Goal: Information Seeking & Learning: Learn about a topic

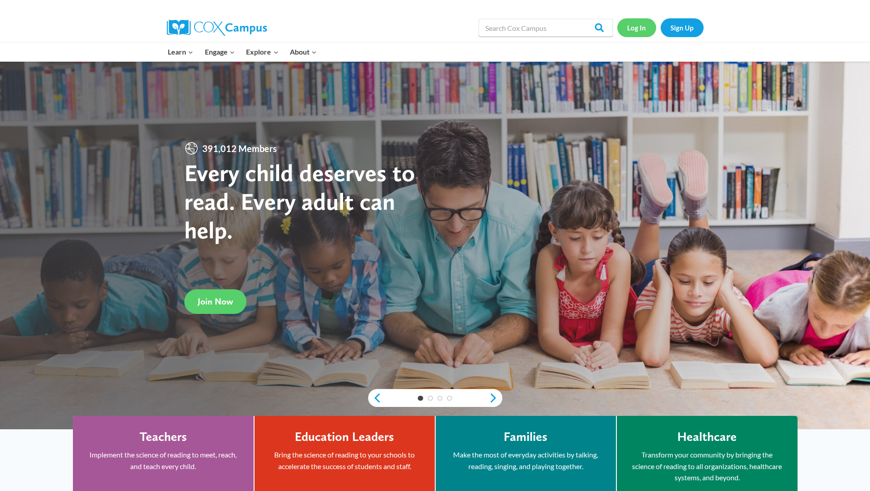
click at [641, 29] on link "Log In" at bounding box center [636, 27] width 39 height 18
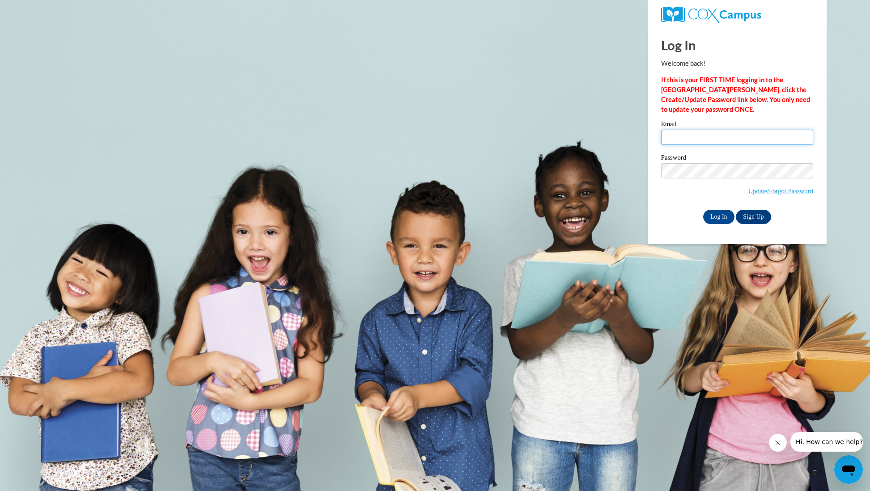
type input "tammieturner059@gmail.com"
click at [718, 215] on input "Log In" at bounding box center [718, 217] width 31 height 14
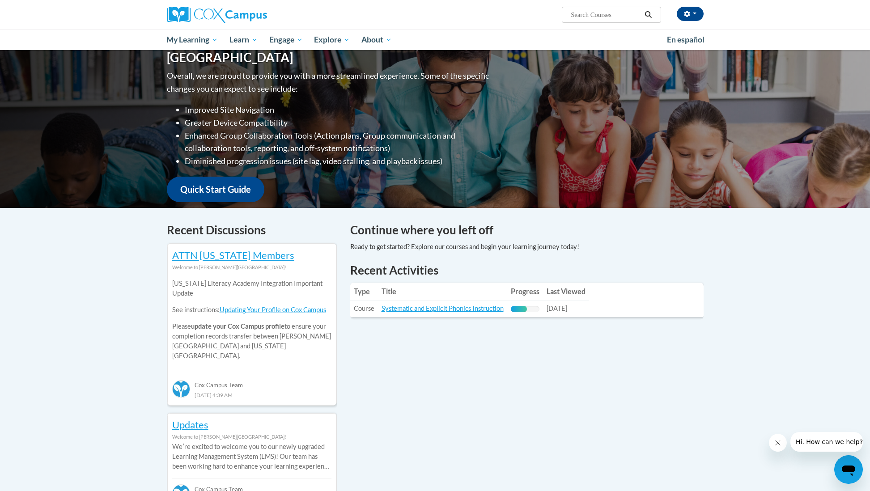
scroll to position [117, 0]
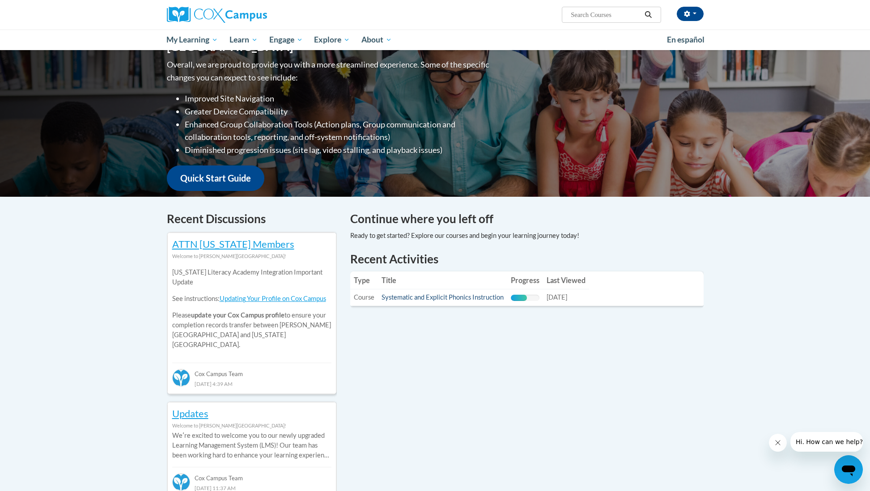
click at [461, 299] on link "Systematic and Explicit Phonics Instruction" at bounding box center [443, 297] width 122 height 8
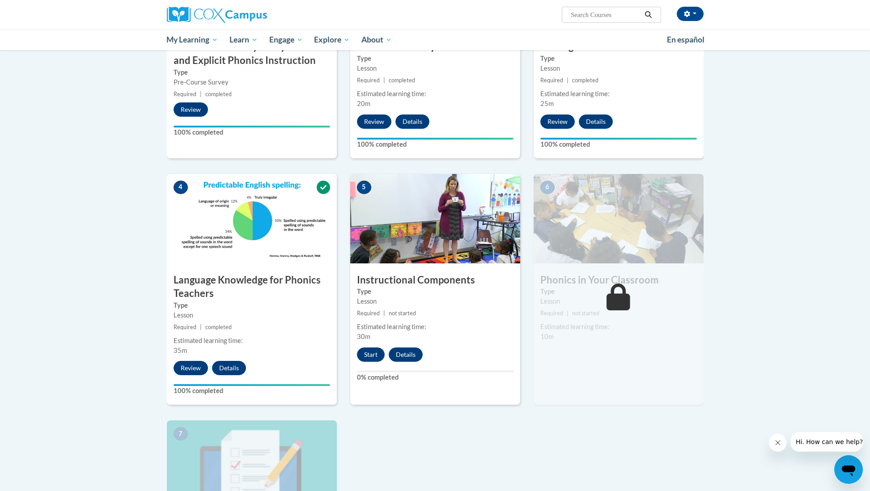
scroll to position [308, 0]
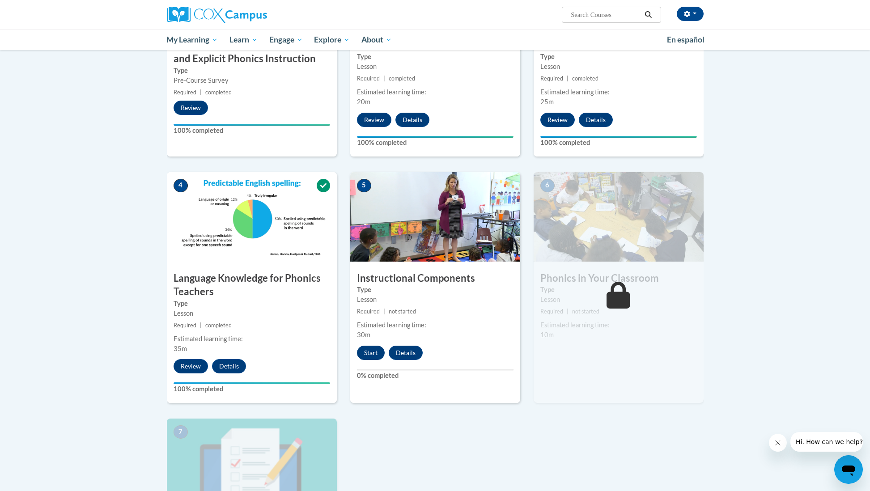
click at [372, 352] on button "Start" at bounding box center [371, 353] width 28 height 14
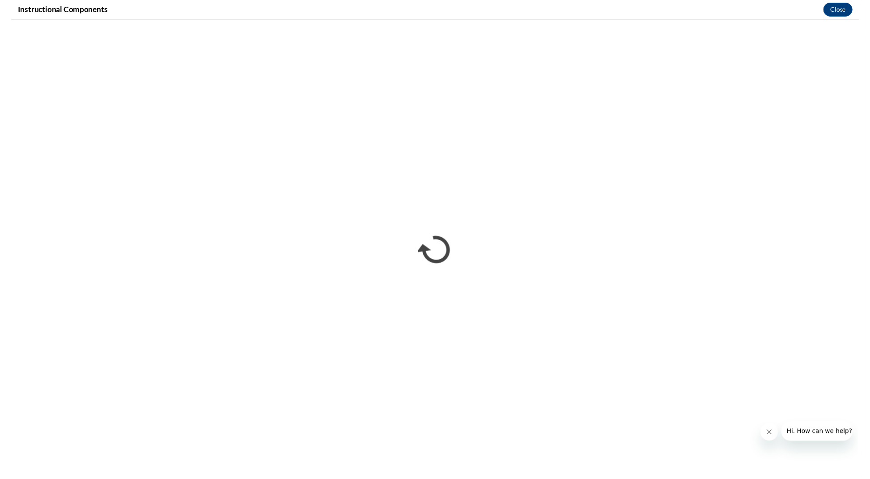
scroll to position [0, 0]
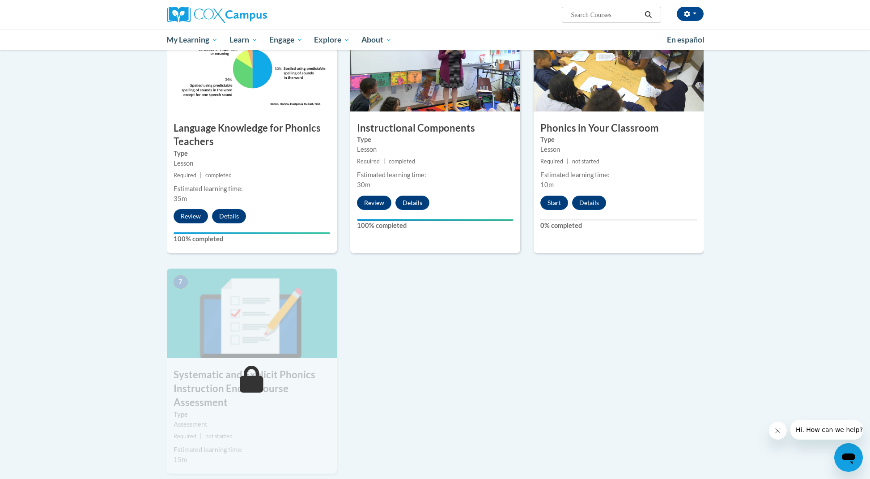
scroll to position [460, 0]
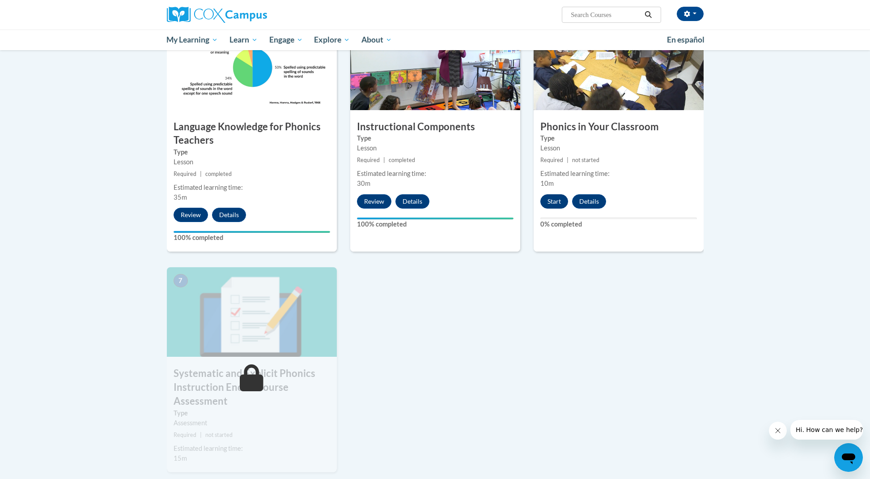
click at [556, 200] on button "Start" at bounding box center [554, 201] width 28 height 14
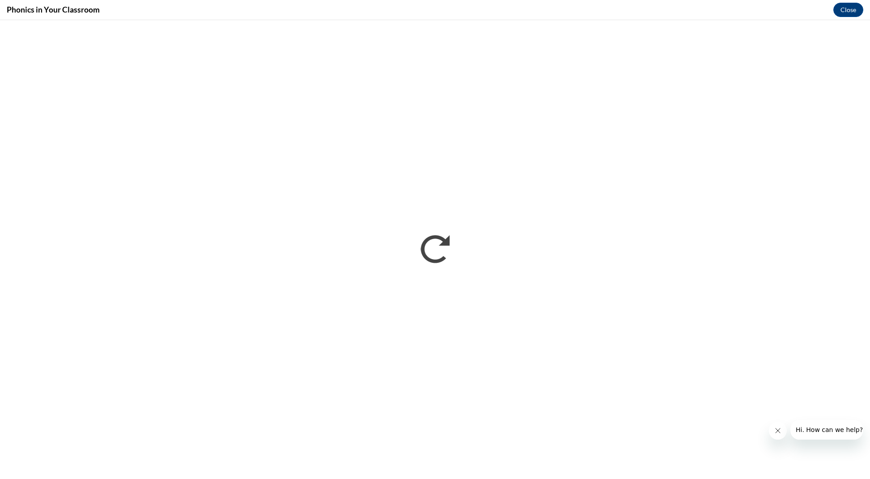
scroll to position [0, 0]
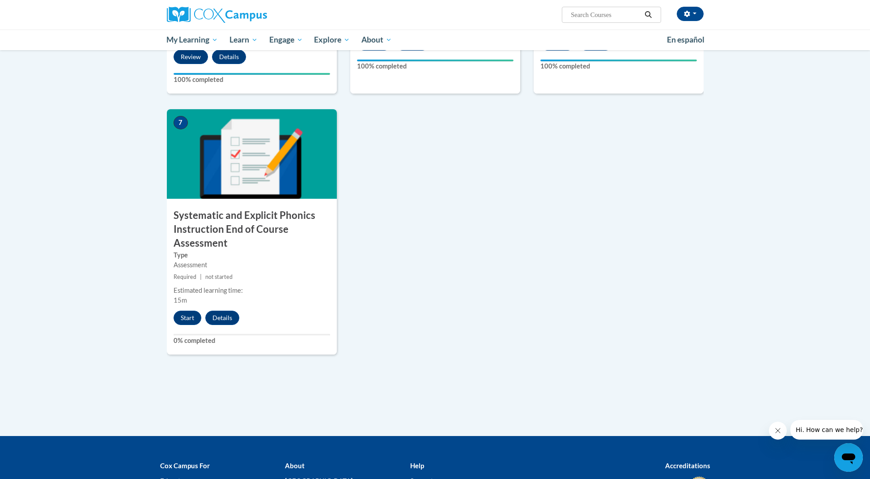
scroll to position [631, 0]
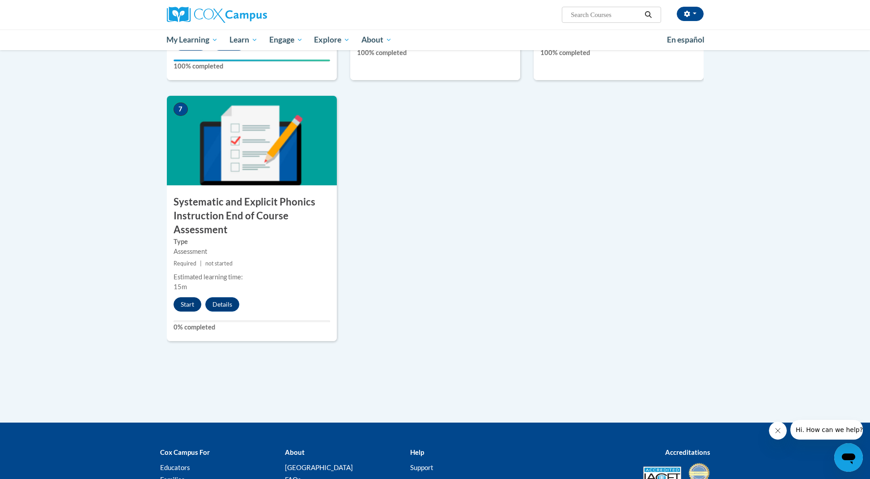
click at [187, 303] on button "Start" at bounding box center [188, 304] width 28 height 14
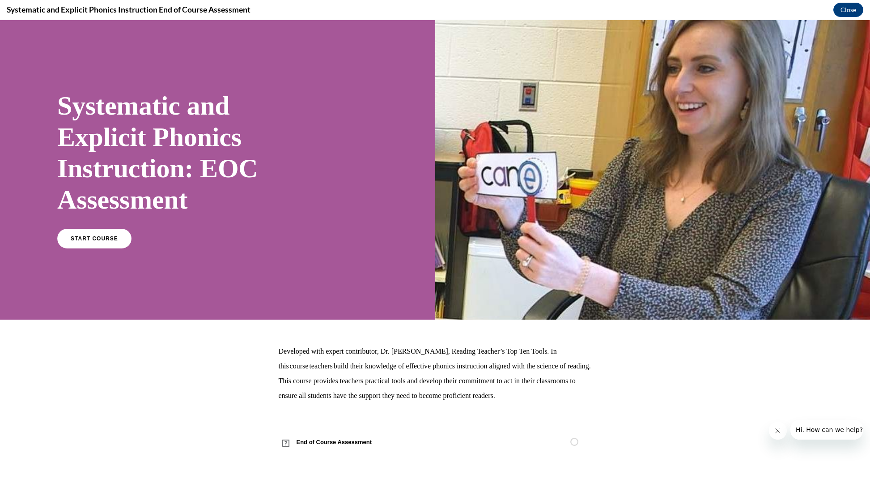
scroll to position [3, 0]
click at [98, 239] on span "START COURSE" at bounding box center [94, 238] width 50 height 7
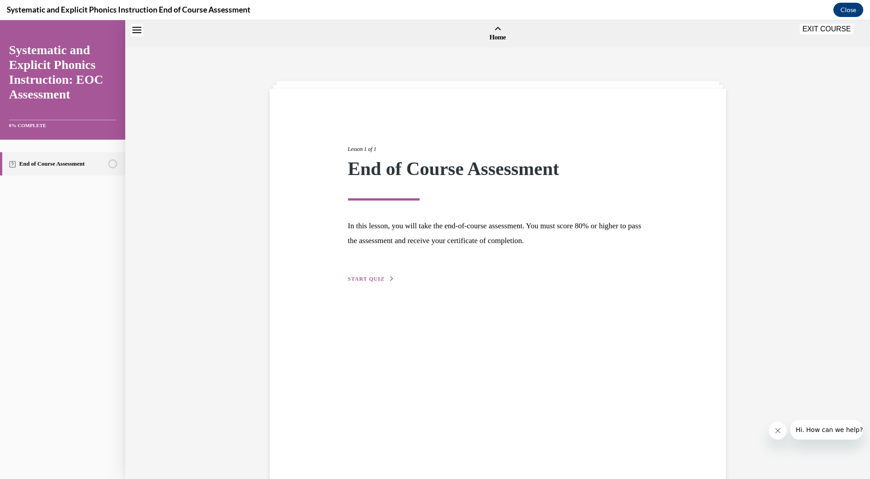
scroll to position [28, 0]
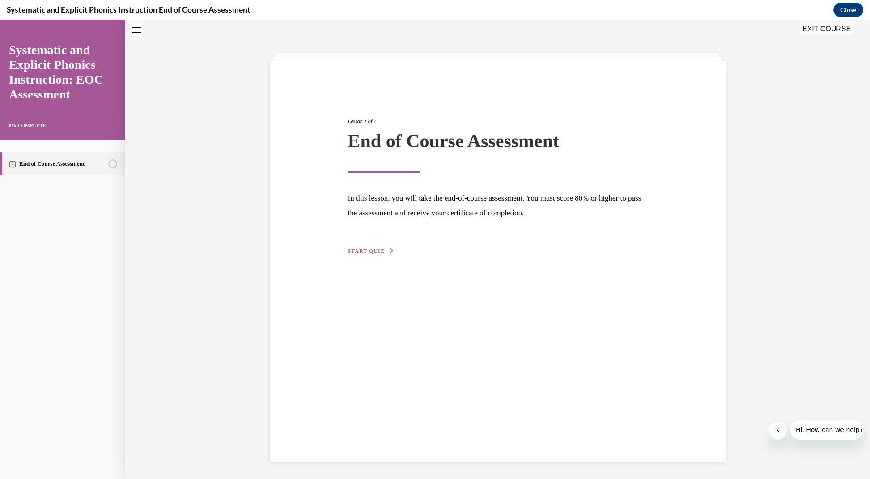
click at [366, 252] on span "START QUIZ" at bounding box center [366, 251] width 37 height 6
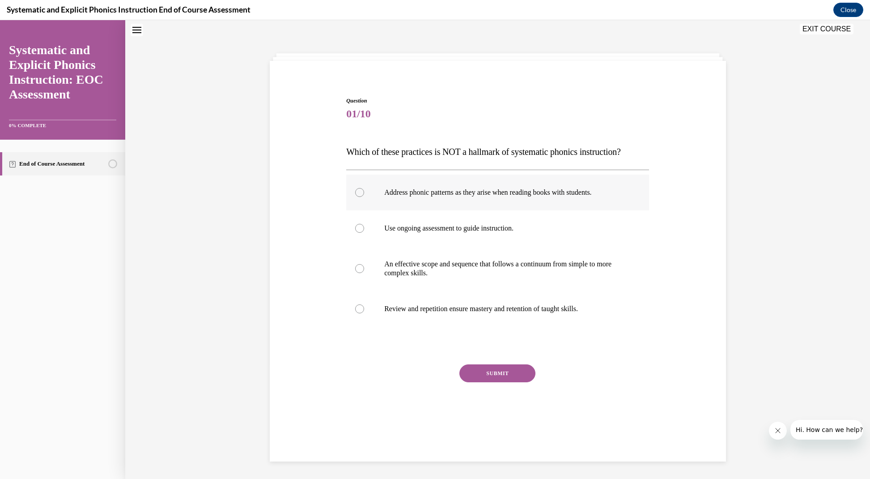
click at [362, 191] on div at bounding box center [359, 192] width 9 height 9
click at [498, 375] on button "SUBMIT" at bounding box center [497, 373] width 76 height 18
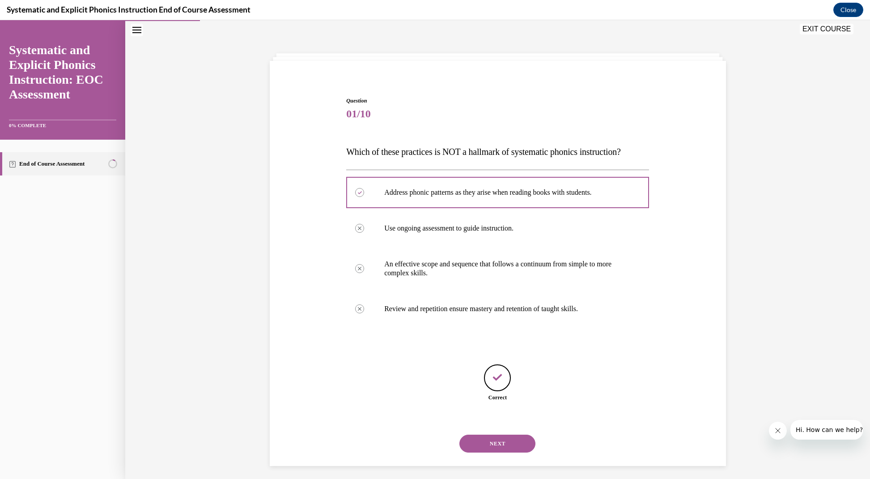
scroll to position [28, 0]
click at [500, 434] on button "NEXT" at bounding box center [497, 443] width 76 height 18
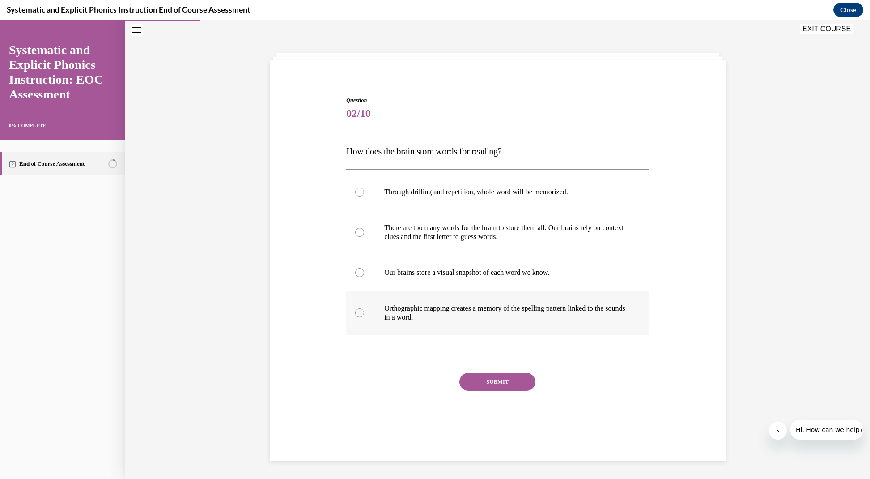
click at [359, 313] on div at bounding box center [359, 312] width 9 height 9
click at [505, 385] on button "SUBMIT" at bounding box center [497, 382] width 76 height 18
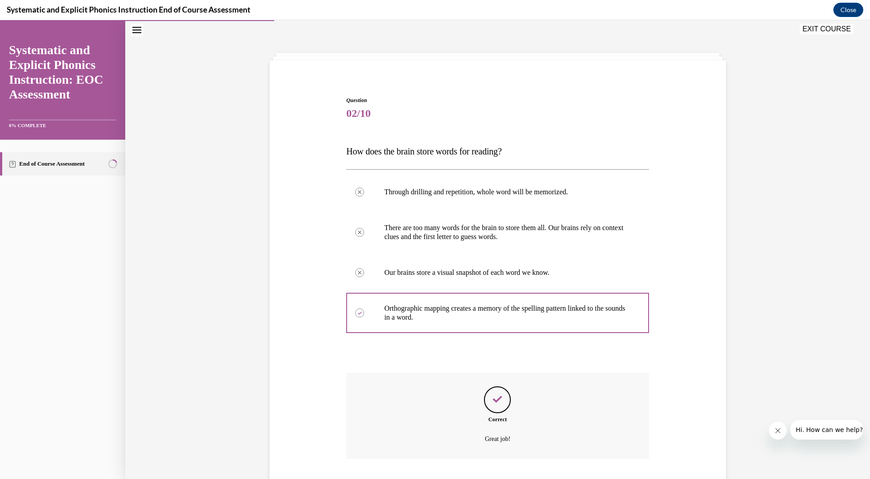
scroll to position [75, 0]
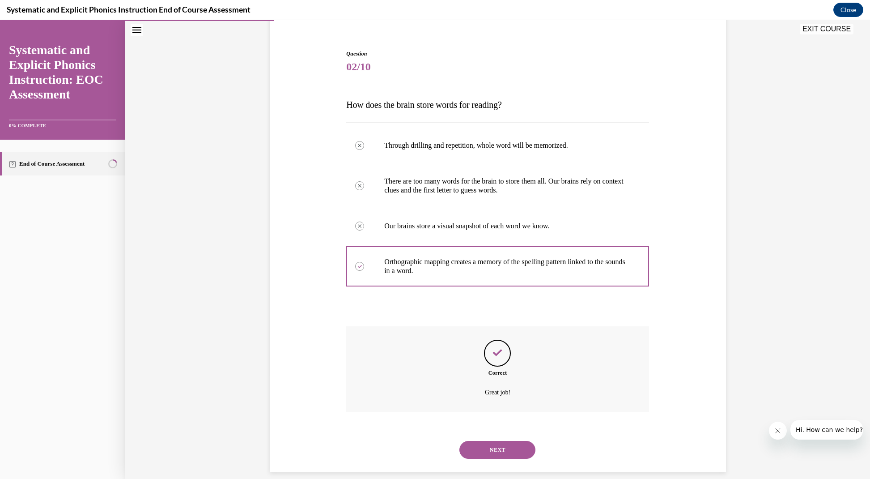
click at [498, 441] on button "NEXT" at bounding box center [497, 450] width 76 height 18
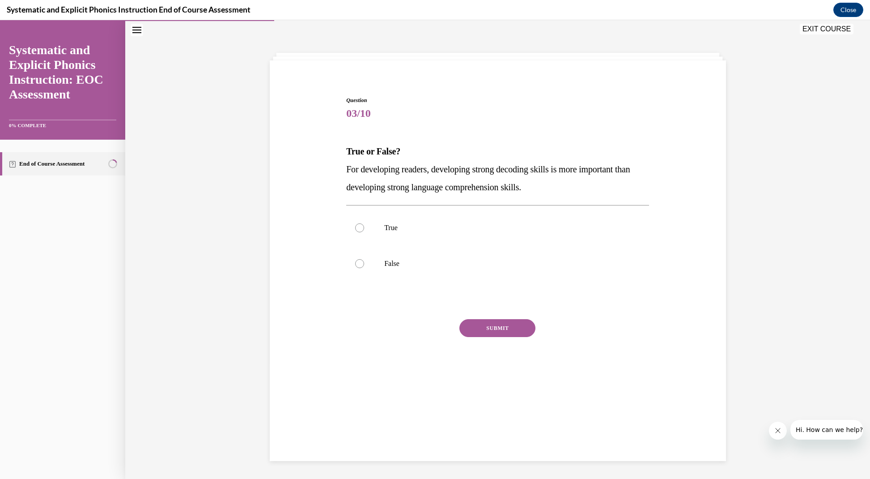
scroll to position [28, 0]
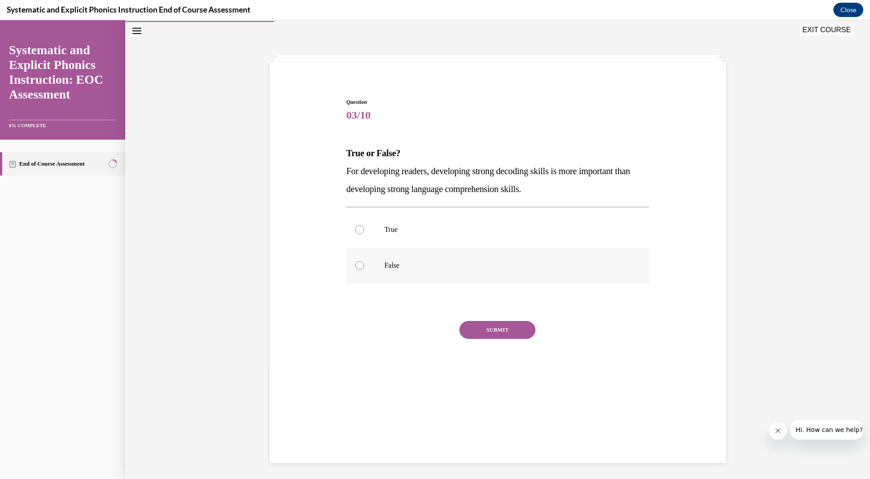
click at [359, 264] on div at bounding box center [359, 265] width 9 height 9
click at [495, 331] on button "SUBMIT" at bounding box center [497, 329] width 76 height 18
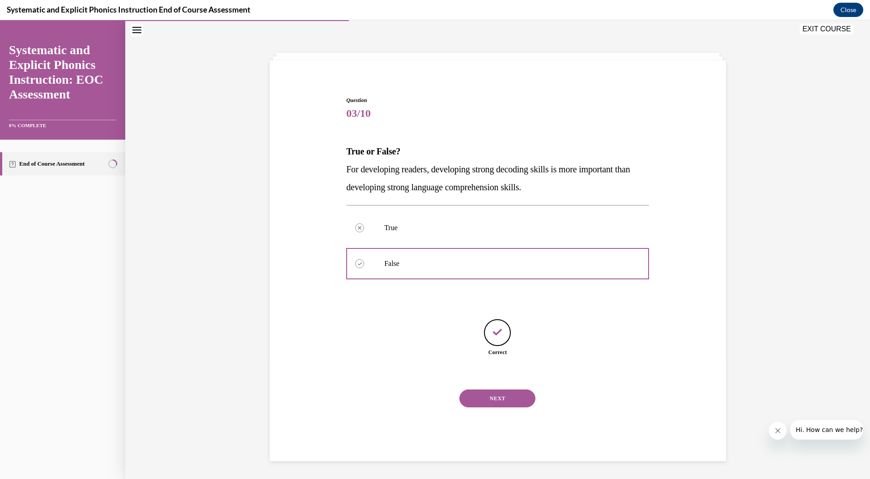
scroll to position [28, 0]
click at [497, 391] on button "NEXT" at bounding box center [497, 398] width 76 height 18
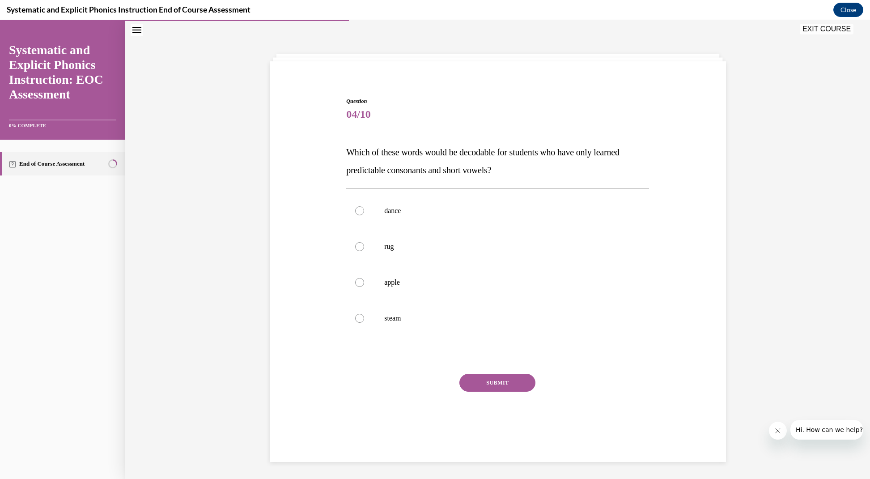
scroll to position [26, 0]
click at [361, 247] on div at bounding box center [359, 247] width 9 height 9
click at [497, 382] on button "SUBMIT" at bounding box center [497, 383] width 76 height 18
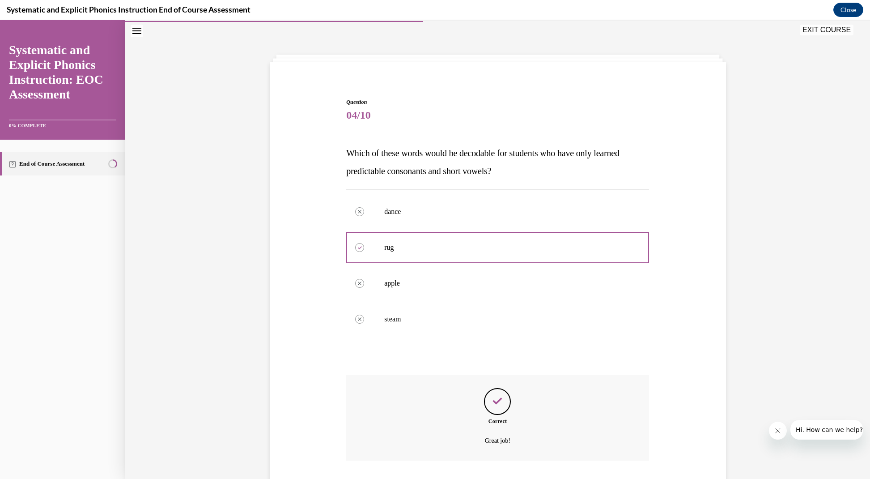
scroll to position [75, 0]
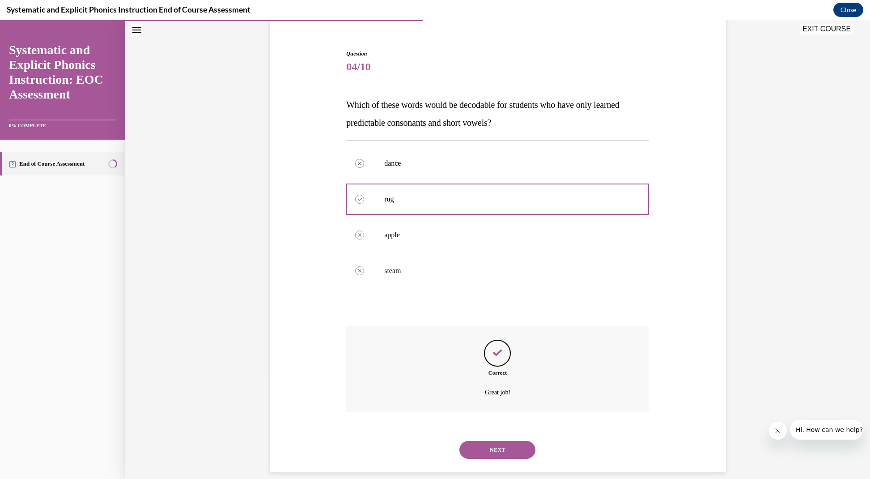
click at [507, 441] on button "NEXT" at bounding box center [497, 450] width 76 height 18
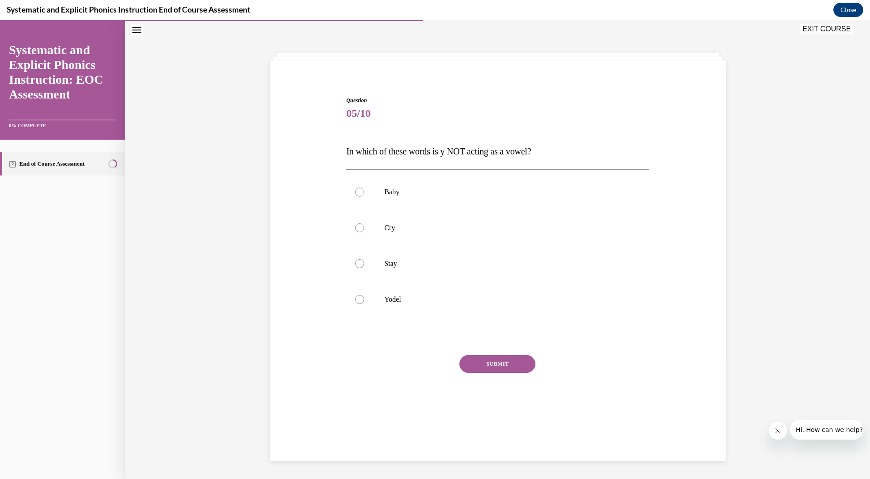
scroll to position [28, 0]
click at [361, 254] on div at bounding box center [497, 264] width 303 height 36
click at [361, 255] on div at bounding box center [497, 264] width 303 height 36
click at [391, 255] on div at bounding box center [497, 264] width 303 height 36
click at [360, 251] on div at bounding box center [497, 264] width 303 height 36
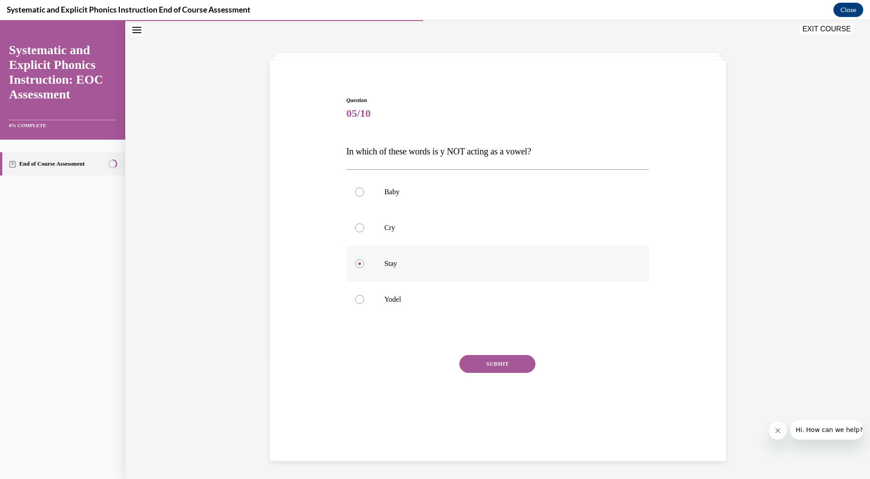
click at [359, 254] on div at bounding box center [497, 264] width 303 height 36
click at [402, 253] on div at bounding box center [497, 264] width 303 height 36
click at [390, 179] on div at bounding box center [497, 192] width 303 height 36
click at [359, 255] on div at bounding box center [497, 264] width 303 height 36
click at [360, 261] on div at bounding box center [359, 263] width 9 height 9
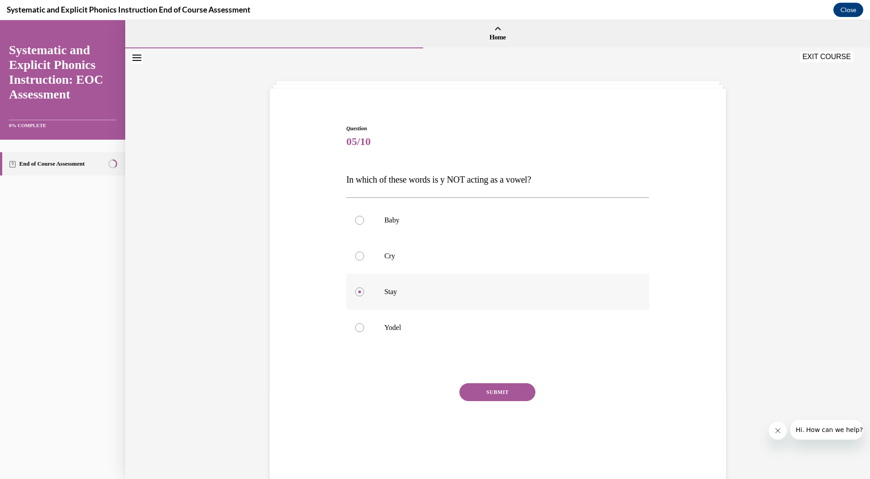
scroll to position [0, 0]
click at [361, 329] on div at bounding box center [359, 327] width 9 height 9
click at [491, 392] on button "SUBMIT" at bounding box center [497, 392] width 76 height 18
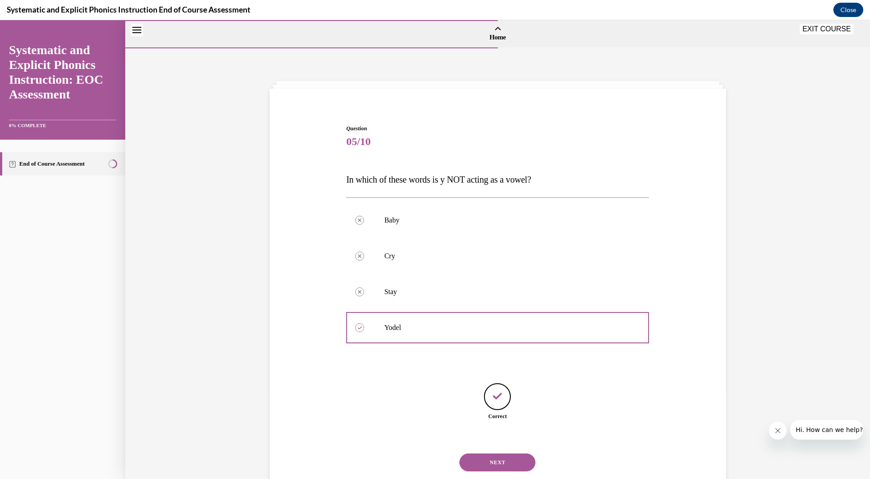
scroll to position [28, 0]
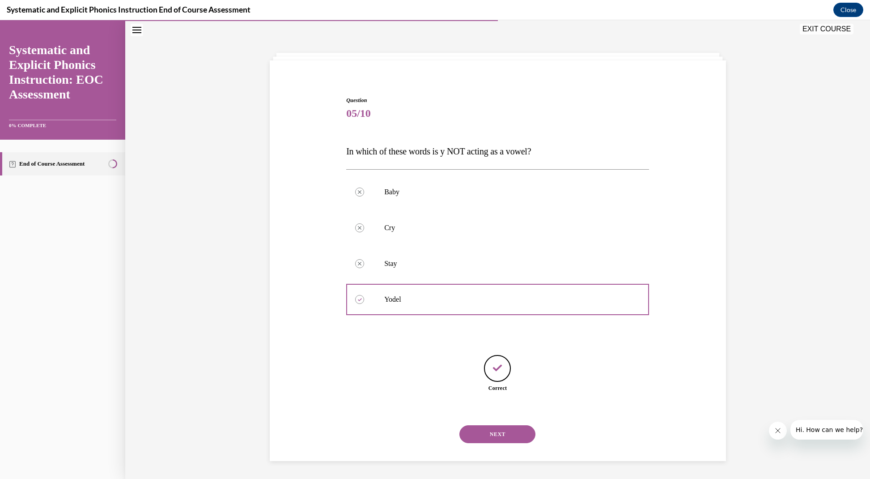
click at [497, 425] on button "NEXT" at bounding box center [497, 434] width 76 height 18
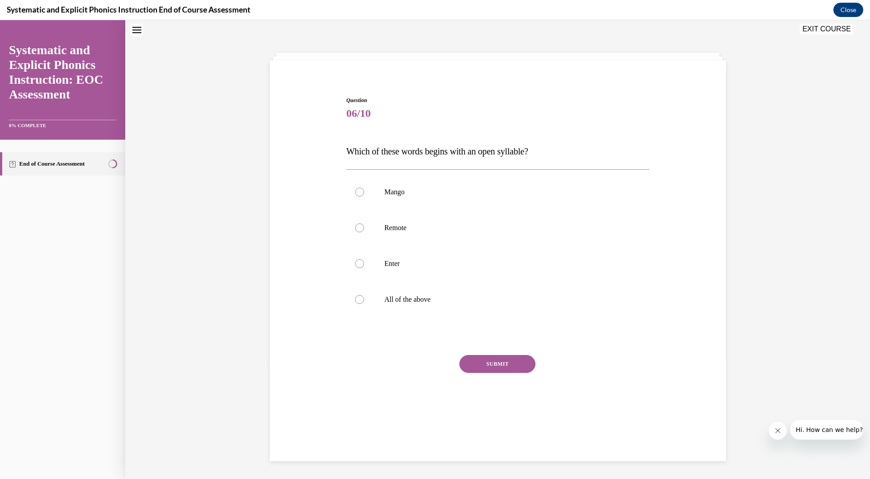
scroll to position [27, 0]
click at [361, 301] on div at bounding box center [359, 300] width 9 height 9
click at [491, 365] on button "SUBMIT" at bounding box center [497, 365] width 76 height 18
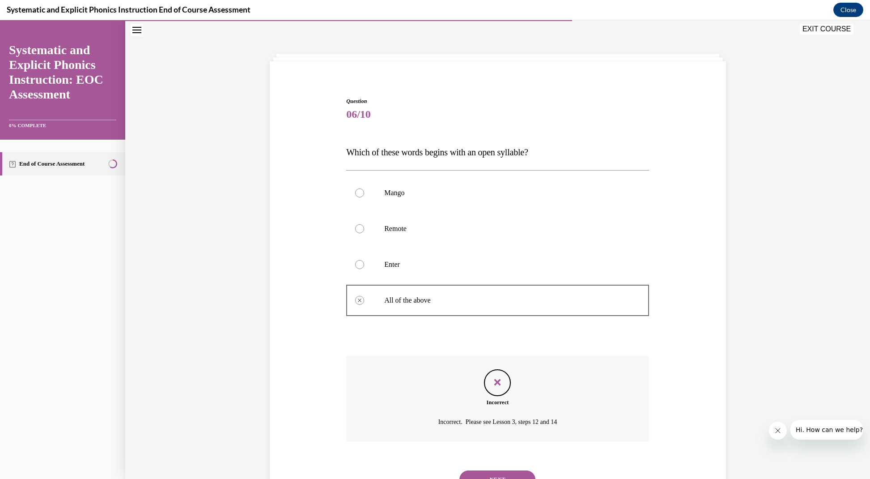
scroll to position [57, 0]
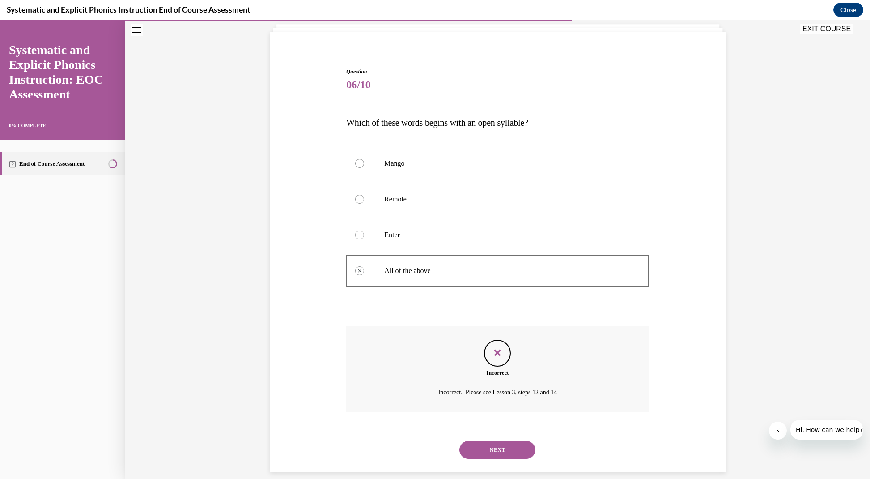
click at [501, 441] on button "NEXT" at bounding box center [497, 450] width 76 height 18
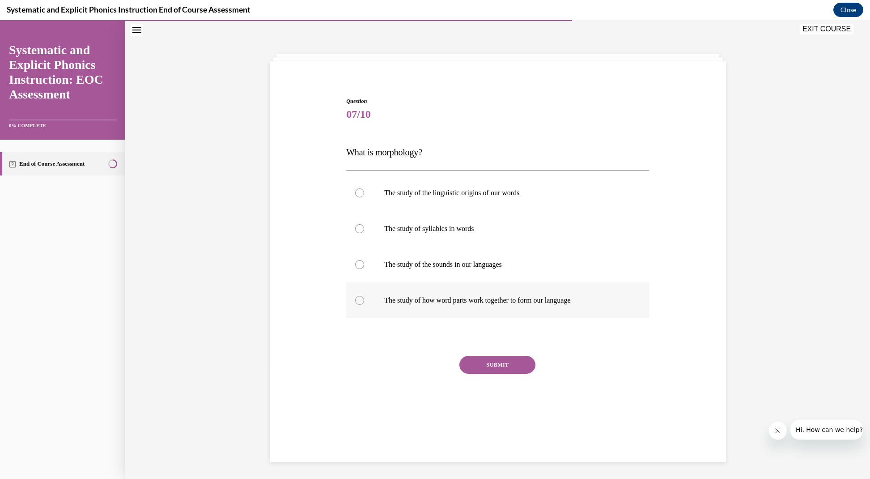
click at [361, 302] on div at bounding box center [359, 300] width 9 height 9
click at [485, 365] on button "SUBMIT" at bounding box center [497, 365] width 76 height 18
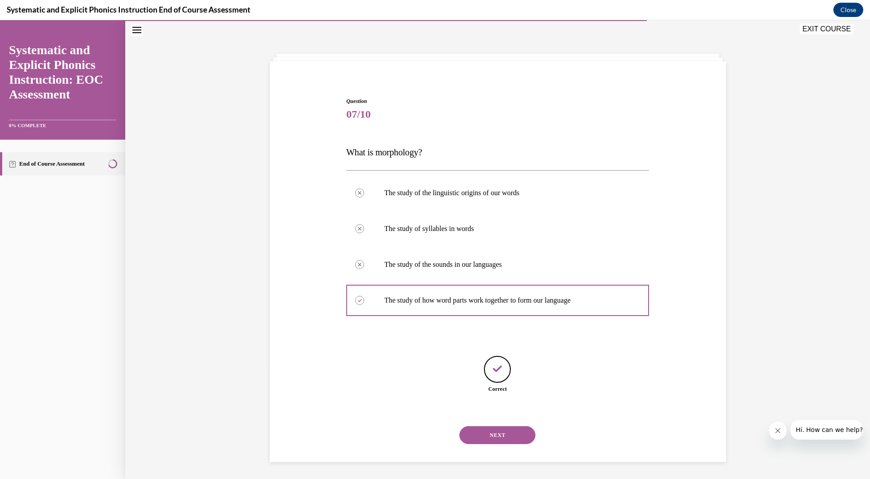
scroll to position [28, 0]
click at [496, 425] on button "NEXT" at bounding box center [497, 434] width 76 height 18
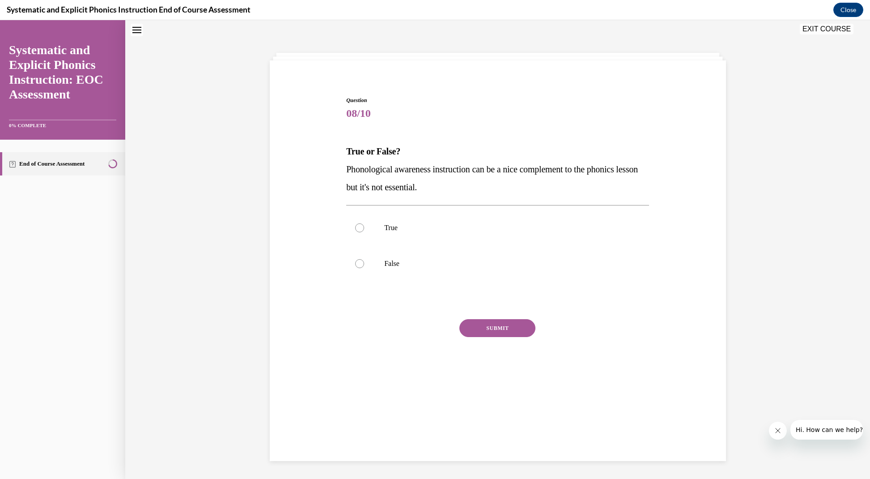
scroll to position [27, 0]
click at [361, 266] on div at bounding box center [359, 264] width 9 height 9
click at [497, 332] on button "SUBMIT" at bounding box center [497, 329] width 76 height 18
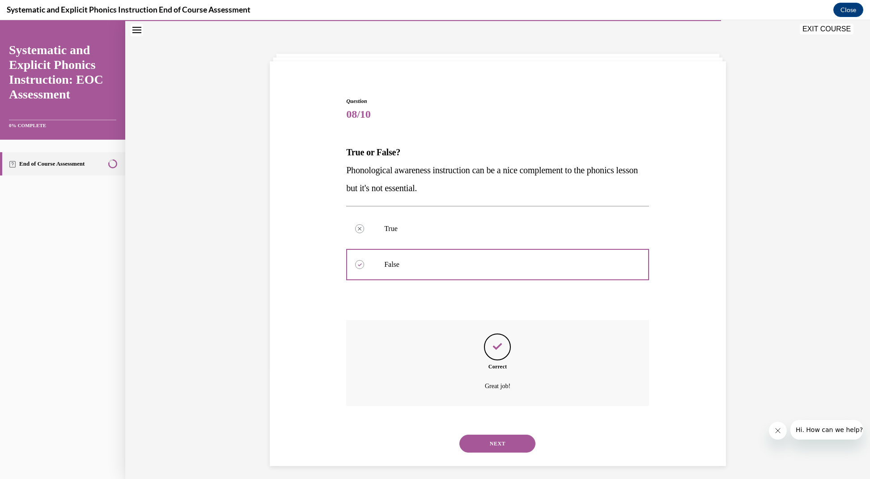
scroll to position [28, 0]
click at [496, 433] on button "NEXT" at bounding box center [497, 442] width 76 height 18
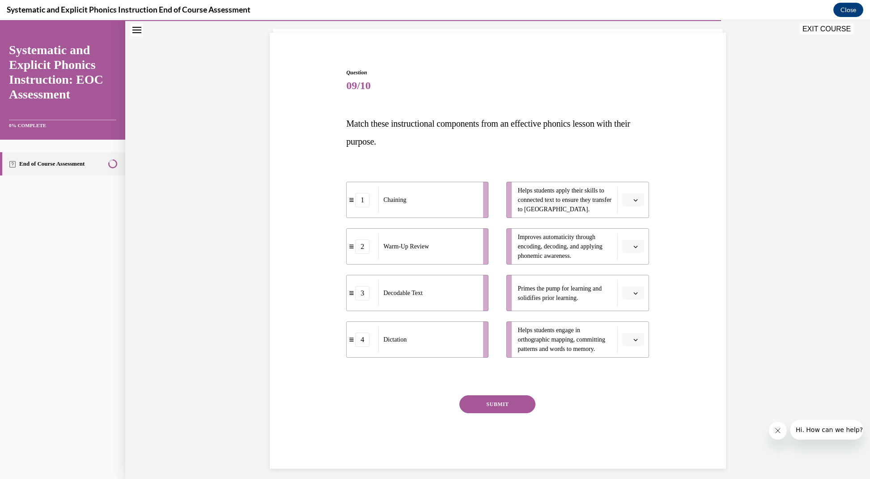
scroll to position [53, 0]
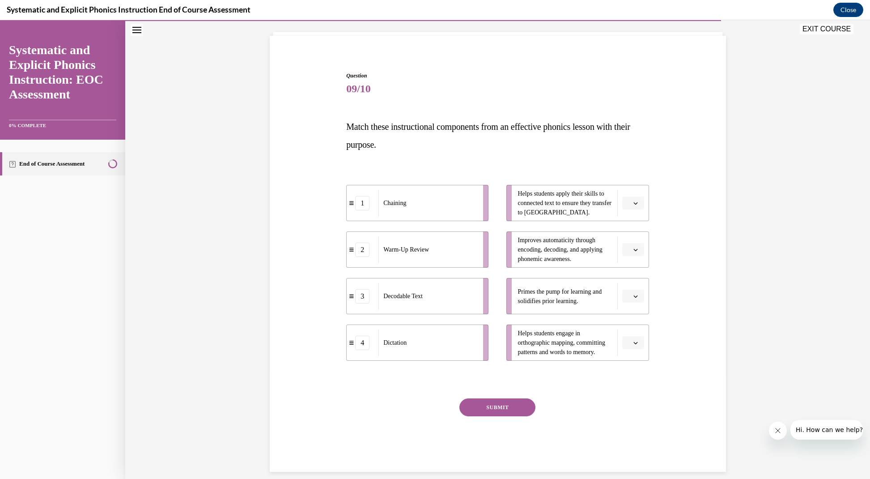
click at [636, 205] on span "button" at bounding box center [636, 203] width 6 height 6
click at [628, 277] on span "3" at bounding box center [629, 276] width 3 height 7
click at [632, 295] on button "button" at bounding box center [633, 295] width 22 height 13
click at [629, 350] on span "2" at bounding box center [629, 351] width 3 height 7
click at [633, 249] on icon "button" at bounding box center [635, 249] width 4 height 4
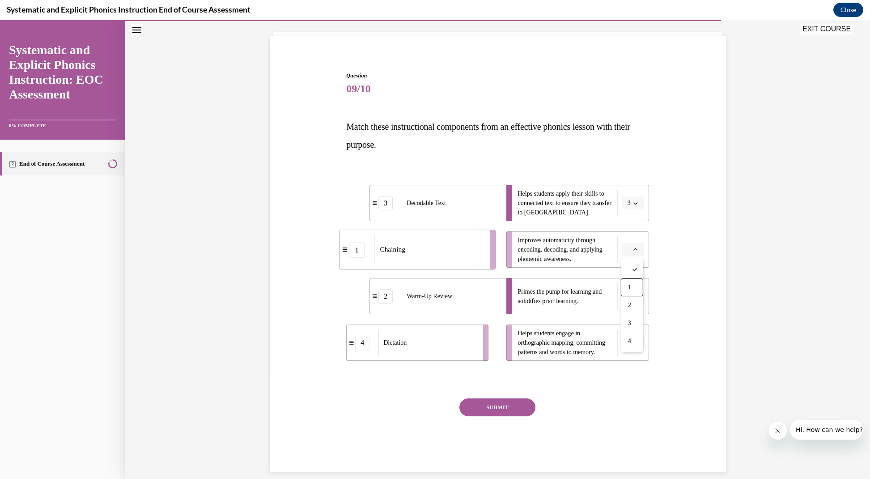
click at [633, 284] on div "1" at bounding box center [632, 287] width 22 height 18
click at [634, 344] on icon "button" at bounding box center [635, 342] width 4 height 4
click at [632, 434] on div "4" at bounding box center [632, 434] width 22 height 18
click at [501, 406] on button "SUBMIT" at bounding box center [497, 407] width 76 height 18
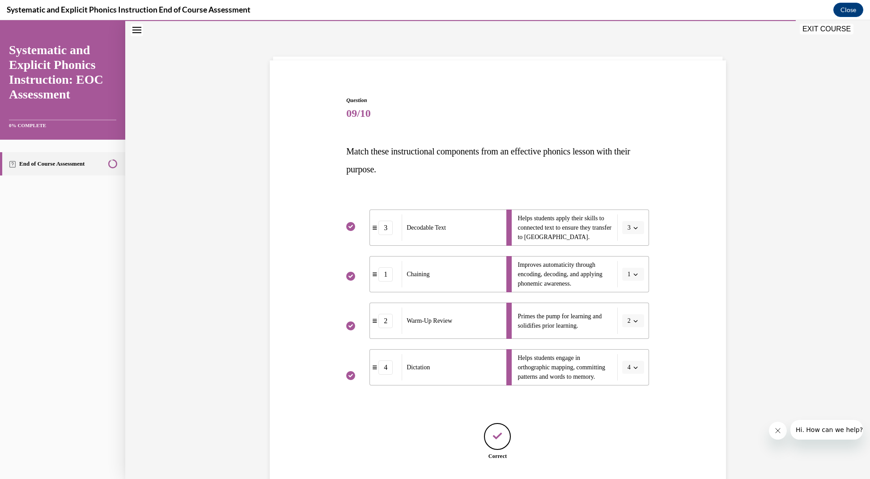
scroll to position [81, 0]
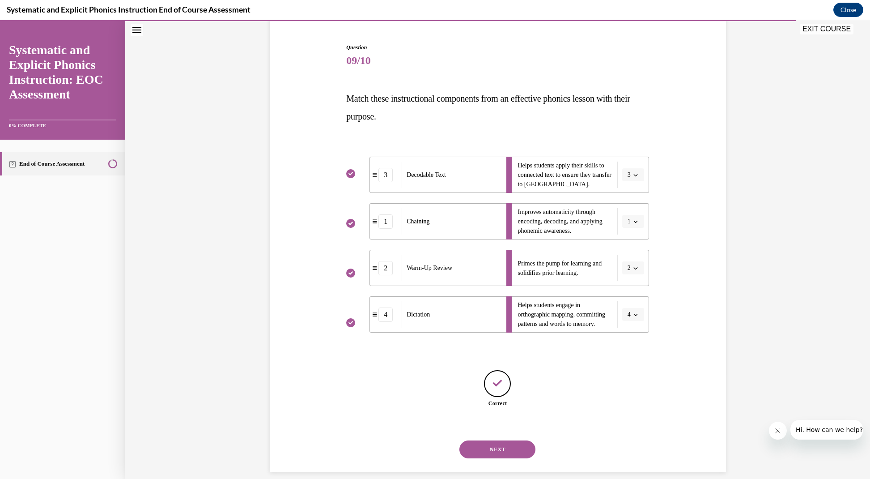
click at [501, 440] on button "NEXT" at bounding box center [497, 449] width 76 height 18
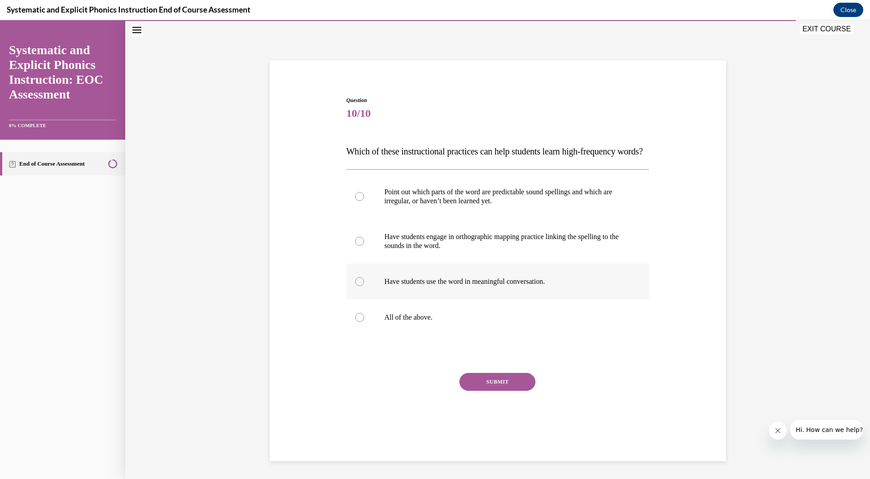
click at [359, 281] on div at bounding box center [497, 281] width 303 height 36
click at [360, 288] on div at bounding box center [497, 281] width 303 height 36
click at [394, 322] on p "All of the above." at bounding box center [505, 317] width 242 height 9
click at [500, 391] on button "SUBMIT" at bounding box center [497, 382] width 76 height 18
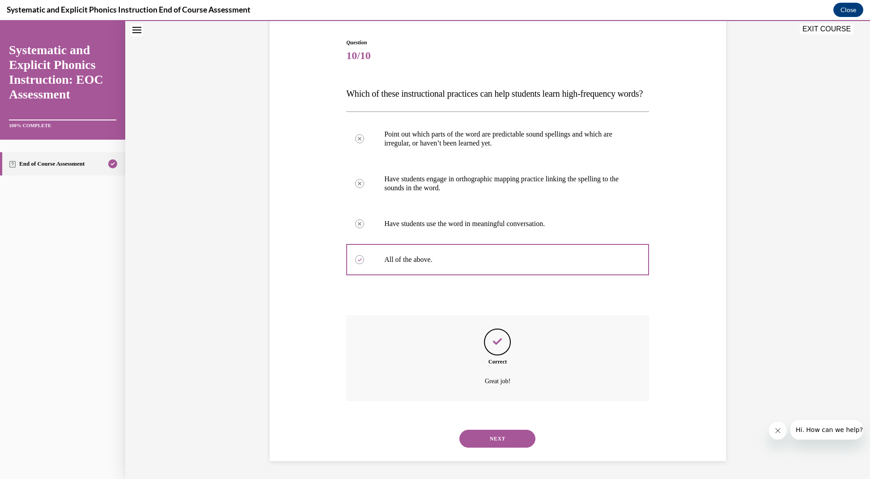
scroll to position [93, 0]
click at [501, 438] on button "NEXT" at bounding box center [497, 438] width 76 height 18
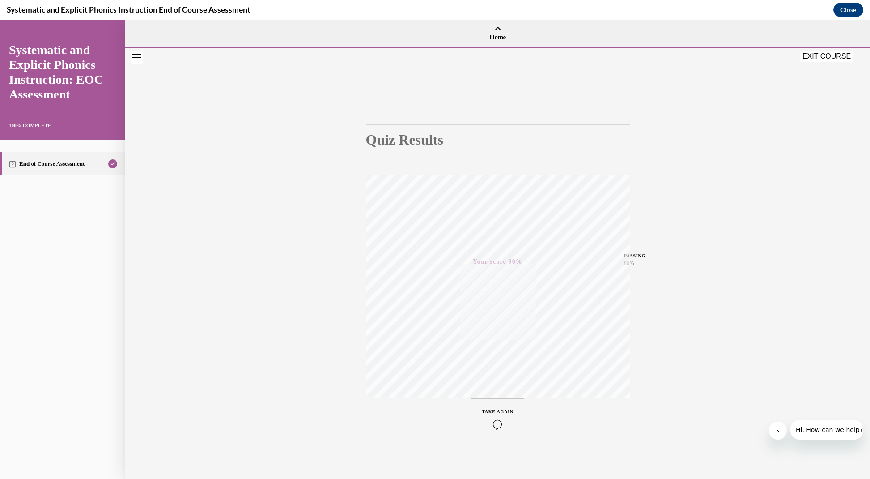
scroll to position [0, 0]
click at [822, 56] on button "EXIT COURSE" at bounding box center [827, 56] width 54 height 11
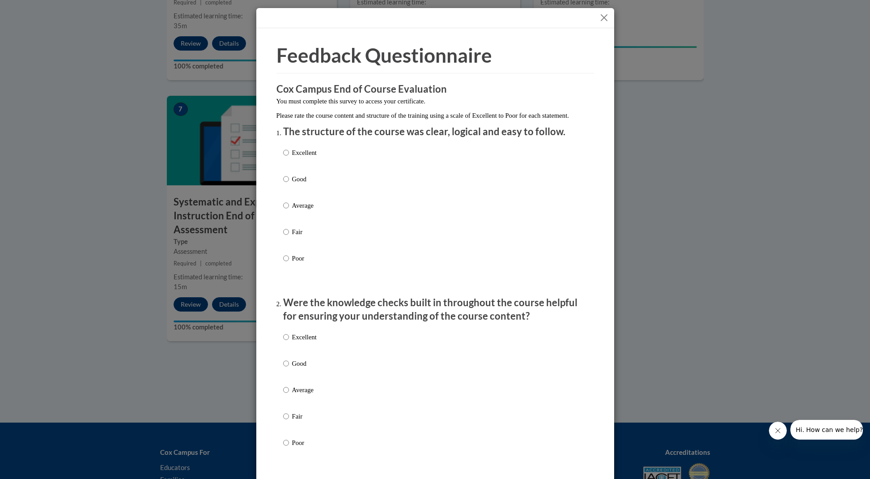
click at [287, 157] on input "Excellent" at bounding box center [286, 153] width 6 height 10
radio input "true"
click at [284, 342] on input "Excellent" at bounding box center [286, 337] width 6 height 10
radio input "true"
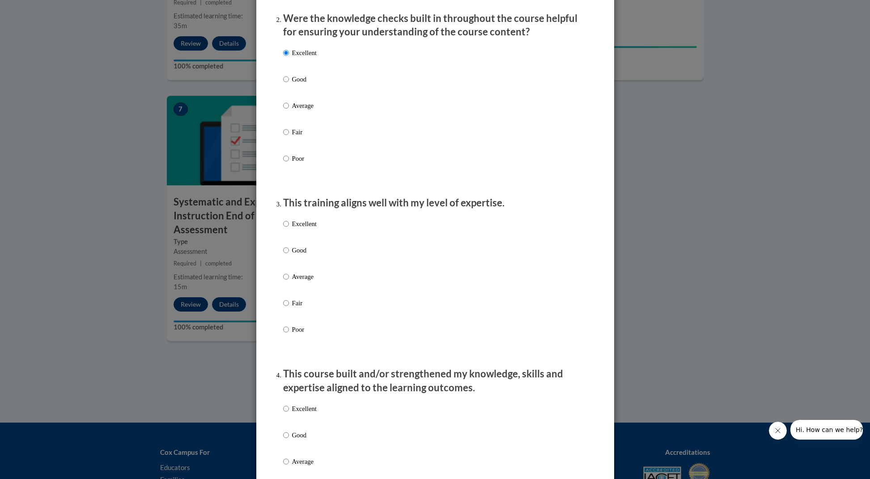
scroll to position [285, 0]
click at [287, 227] on input "Excellent" at bounding box center [286, 223] width 6 height 10
radio input "true"
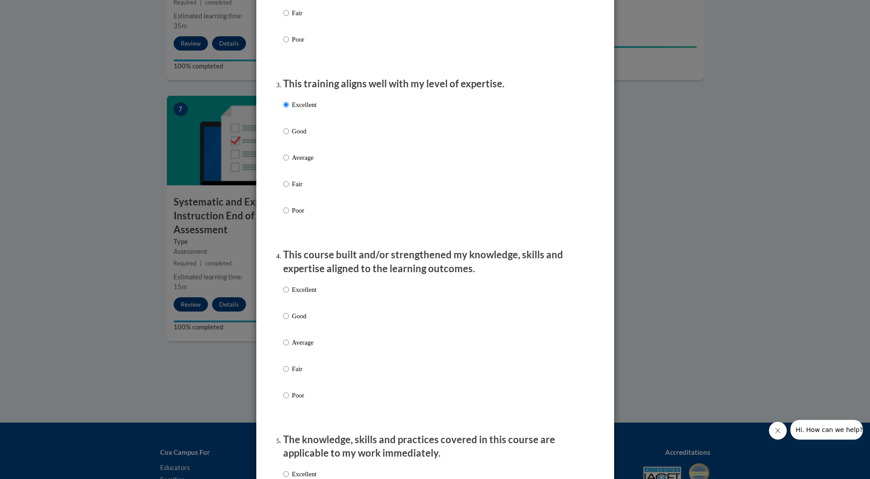
scroll to position [408, 0]
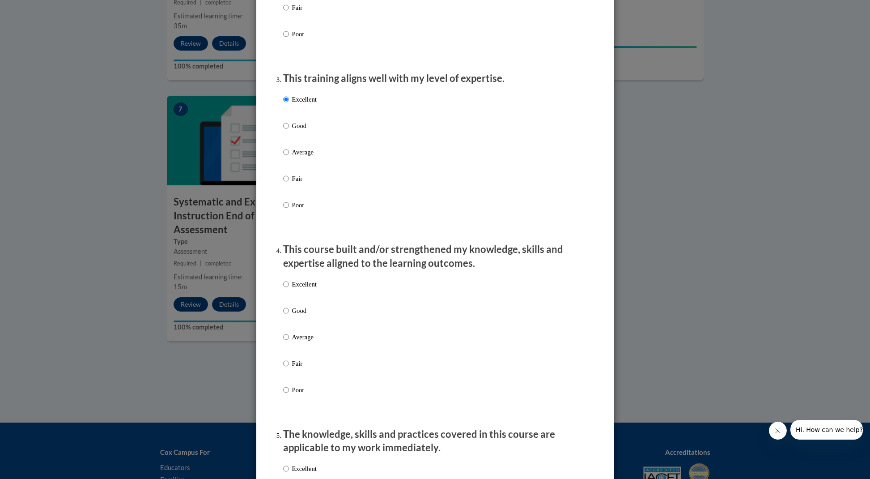
click at [286, 288] on input "Excellent" at bounding box center [286, 284] width 6 height 10
radio input "true"
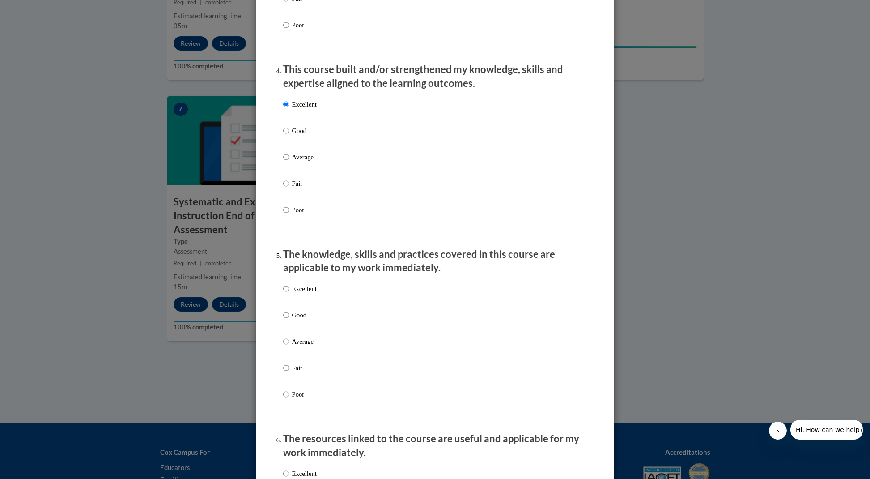
scroll to position [592, 0]
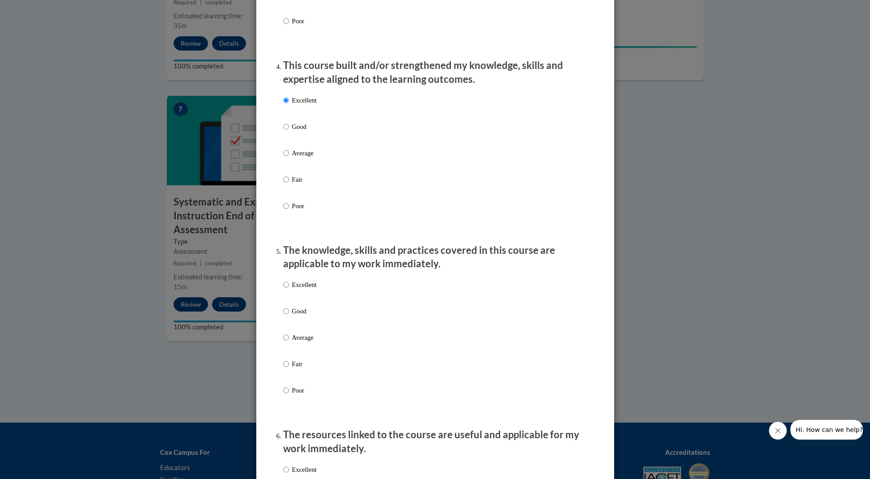
click at [285, 289] on input "Excellent" at bounding box center [286, 285] width 6 height 10
radio input "true"
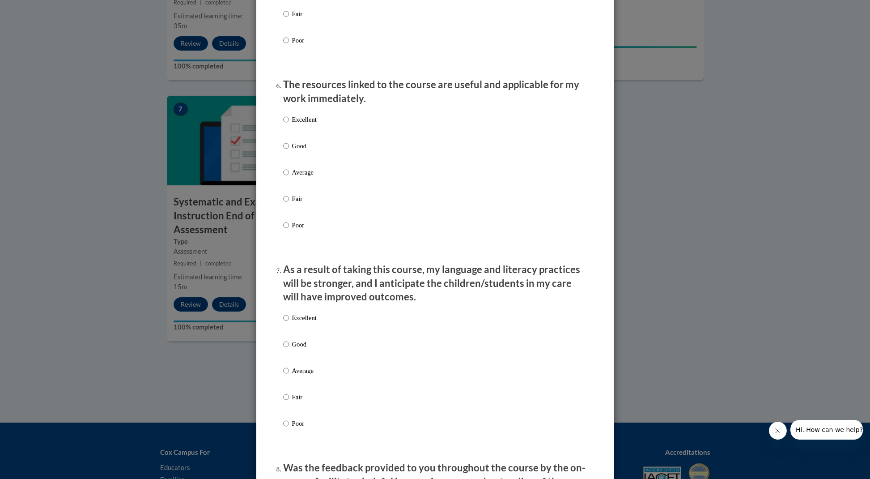
scroll to position [944, 0]
click at [287, 120] on input "Excellent" at bounding box center [286, 118] width 6 height 10
radio input "true"
drag, startPoint x: 284, startPoint y: 317, endPoint x: 297, endPoint y: 318, distance: 12.6
click at [285, 317] on input "Excellent" at bounding box center [286, 316] width 6 height 10
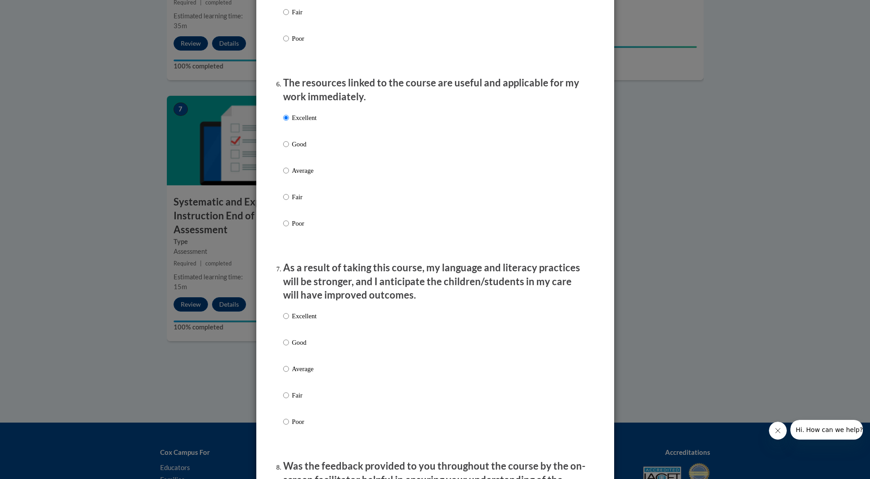
radio input "true"
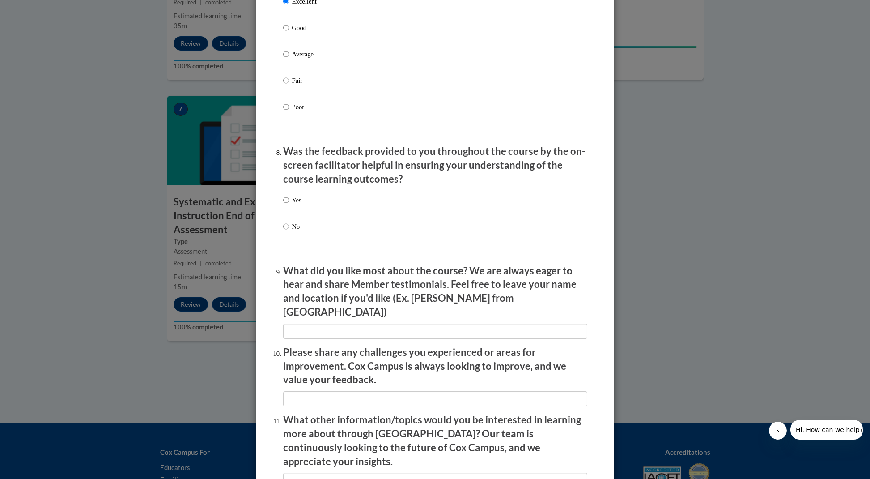
scroll to position [1269, 0]
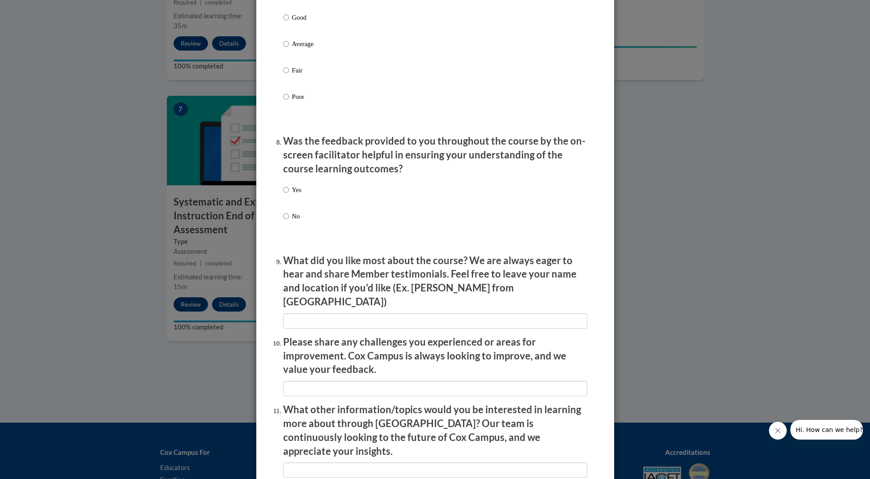
click at [286, 190] on input "Yes" at bounding box center [286, 190] width 6 height 10
radio input "true"
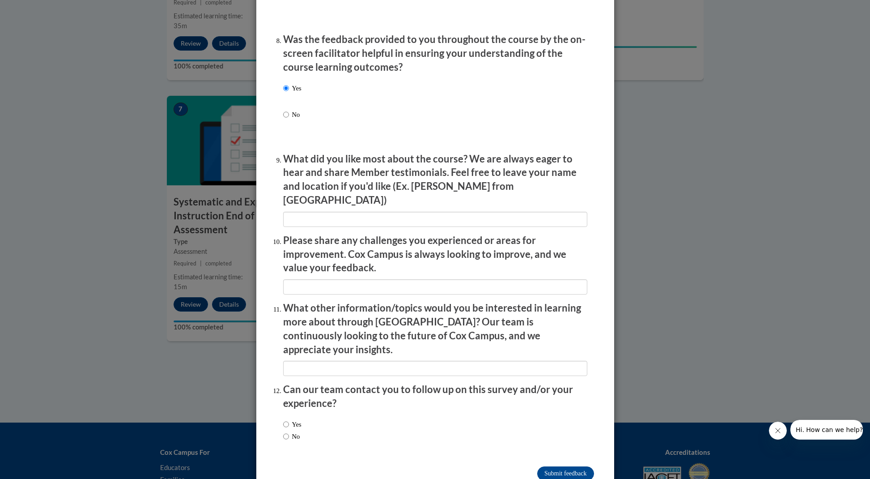
scroll to position [1370, 0]
click at [285, 432] on input "No" at bounding box center [286, 437] width 6 height 10
radio input "true"
click at [550, 467] on input "Submit feedback" at bounding box center [565, 474] width 56 height 14
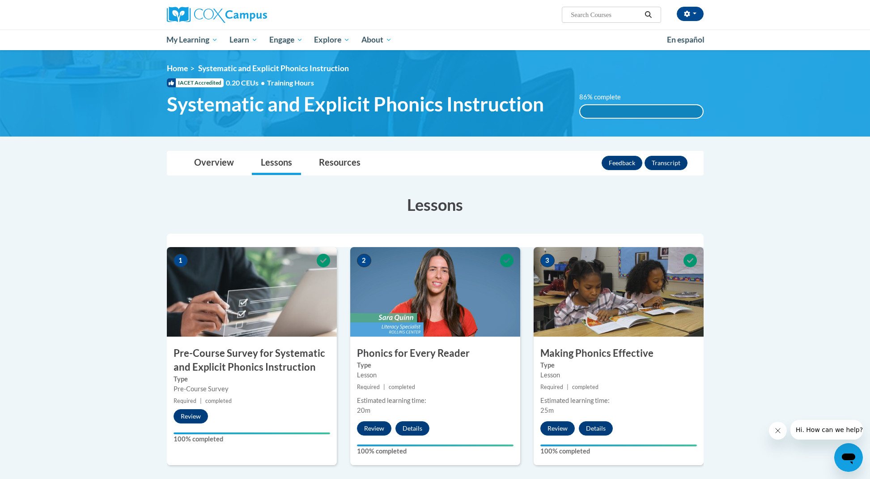
scroll to position [0, 0]
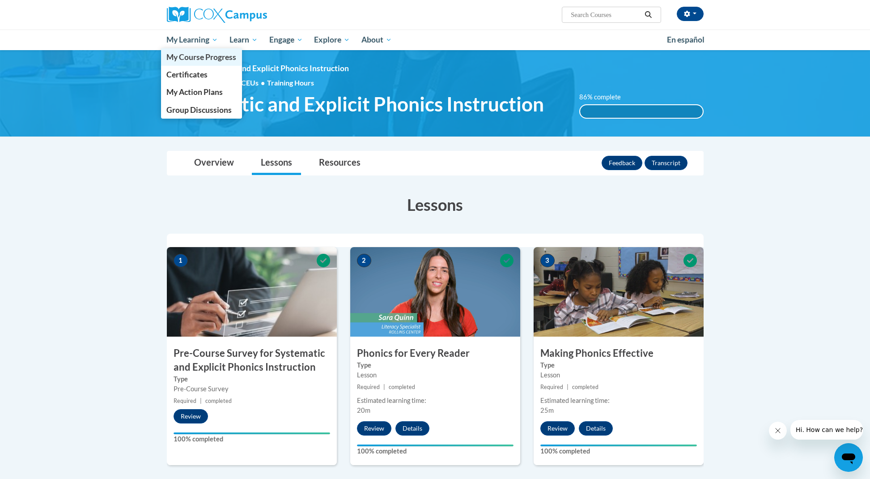
click at [194, 58] on span "My Course Progress" at bounding box center [201, 56] width 70 height 9
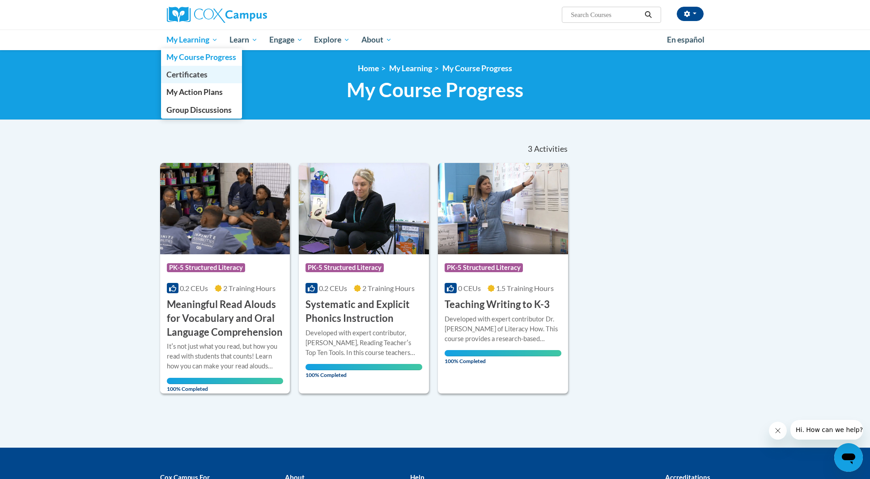
click at [197, 76] on span "Certificates" at bounding box center [186, 74] width 41 height 9
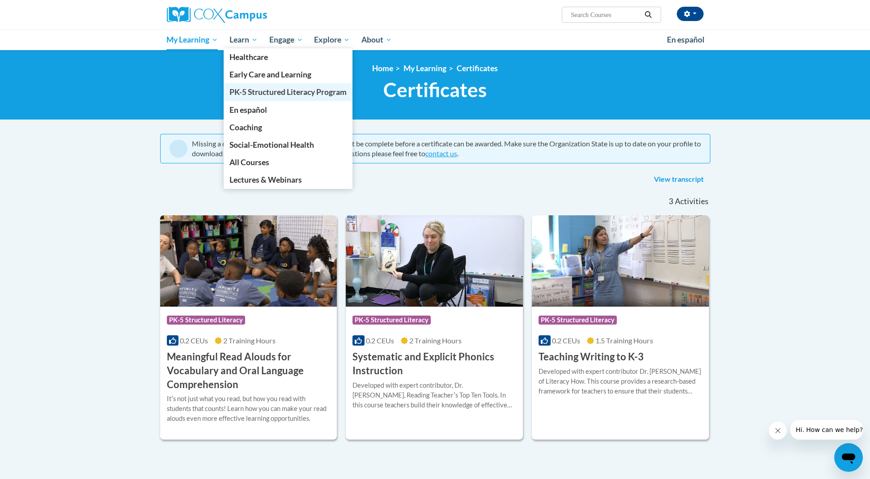
click at [246, 92] on span "PK-5 Structured Literacy Program" at bounding box center [287, 91] width 117 height 9
